Goal: Information Seeking & Learning: Learn about a topic

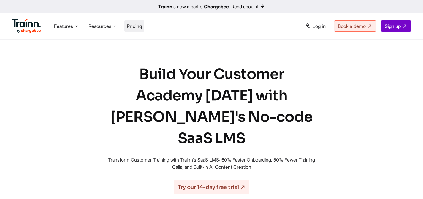
click at [139, 26] on span "Pricing" at bounding box center [134, 26] width 15 height 6
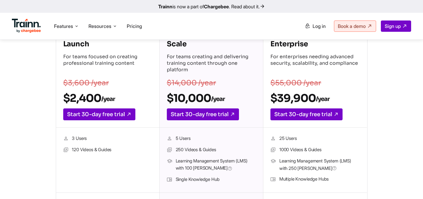
scroll to position [103, 0]
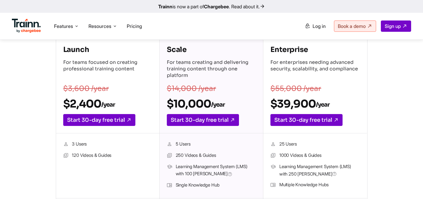
click at [30, 21] on img at bounding box center [26, 26] width 29 height 14
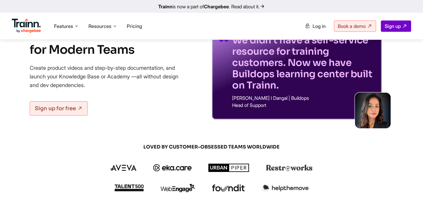
scroll to position [123, 0]
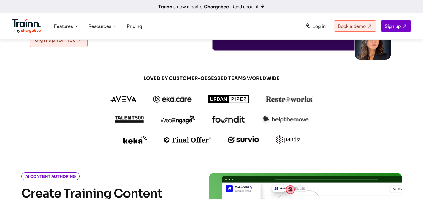
click at [132, 20] on ul "Features Product Videos Create product & how-to videos in multiple languages. G…" at bounding box center [112, 26] width 200 height 17
click at [132, 24] on span "Pricing" at bounding box center [134, 26] width 15 height 6
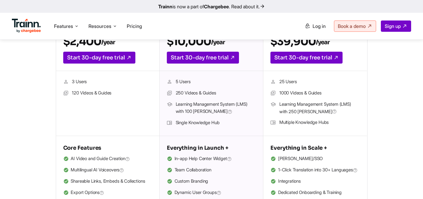
scroll to position [201, 0]
